Goal: Information Seeking & Learning: Understand process/instructions

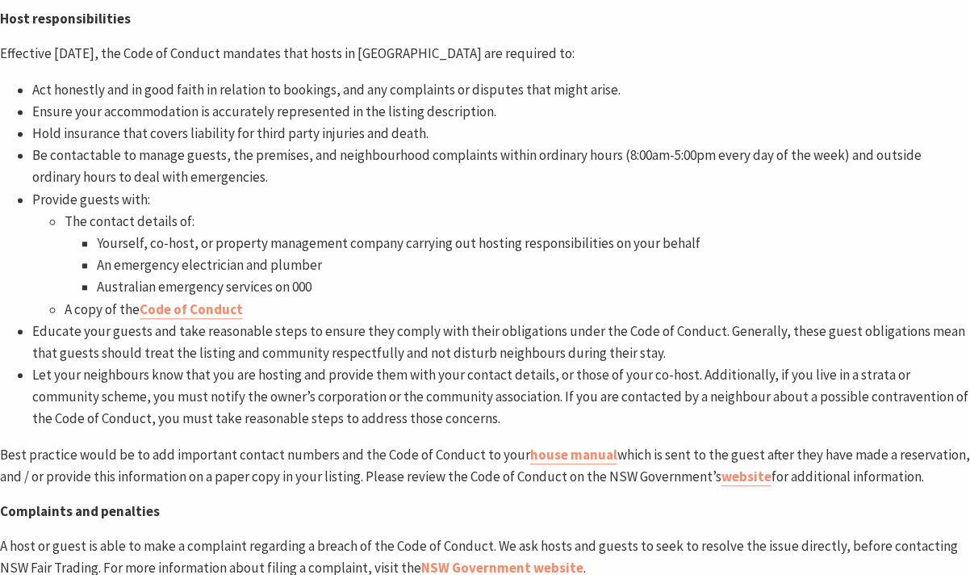
scroll to position [3793, 0]
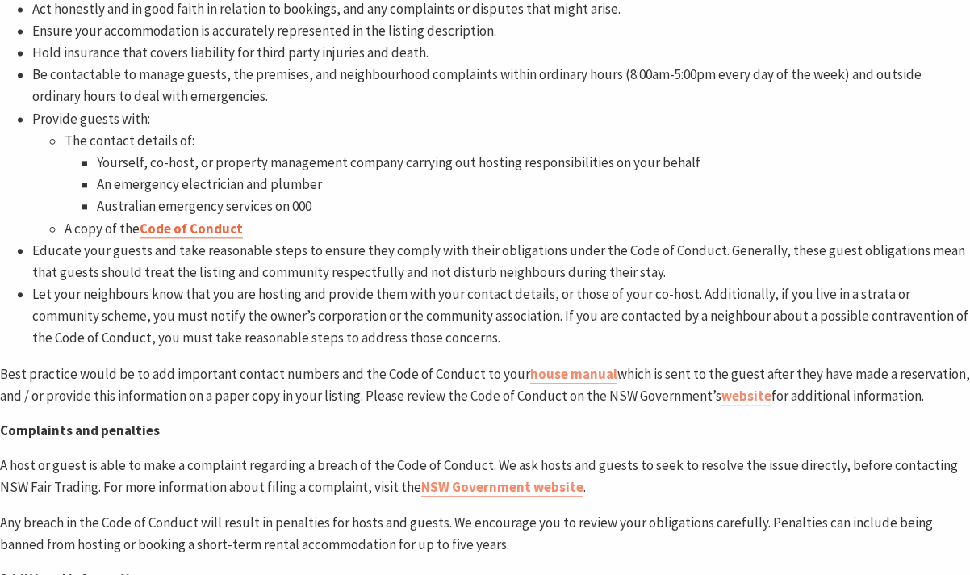
click at [210, 219] on link "Code of Conduct" at bounding box center [191, 228] width 103 height 19
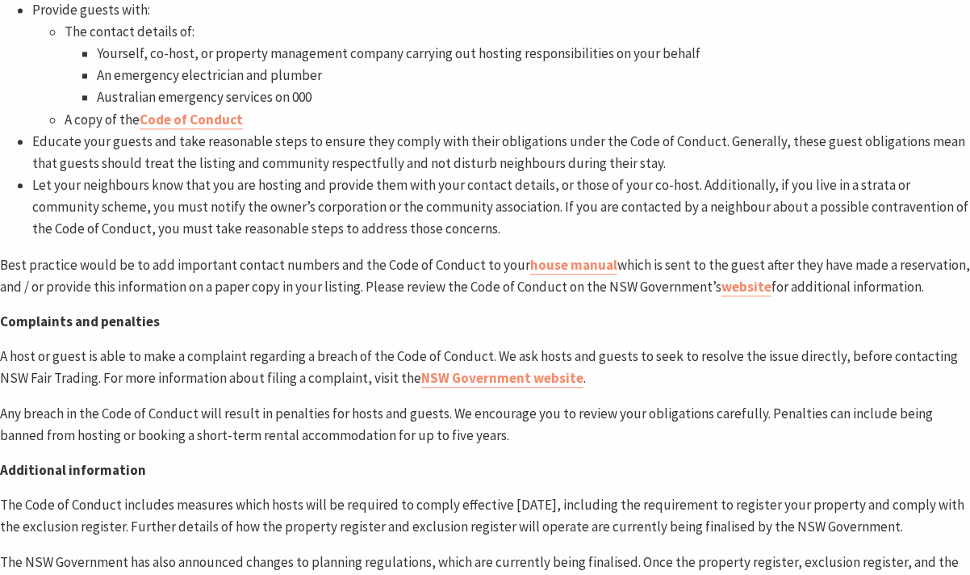
scroll to position [3873, 0]
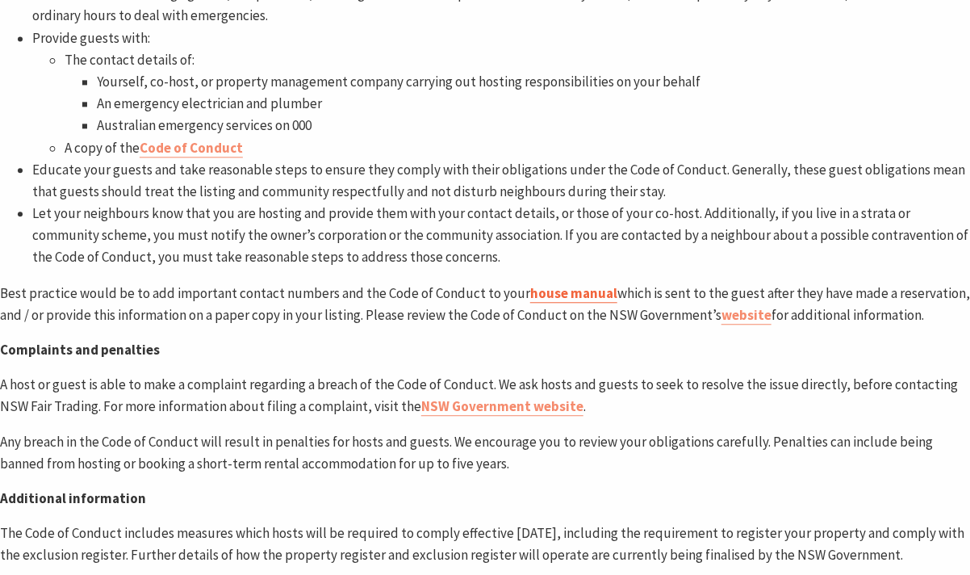
click at [539, 284] on link "house manual" at bounding box center [573, 293] width 87 height 19
